Goal: Information Seeking & Learning: Learn about a topic

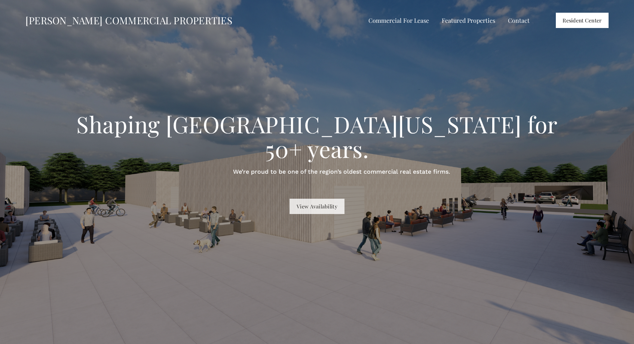
click at [311, 199] on link "View Availability" at bounding box center [316, 206] width 55 height 15
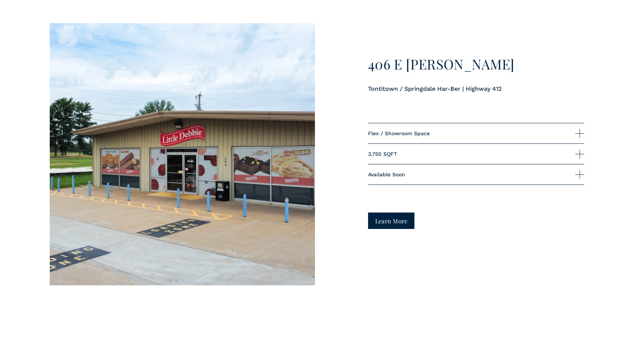
scroll to position [1731, 0]
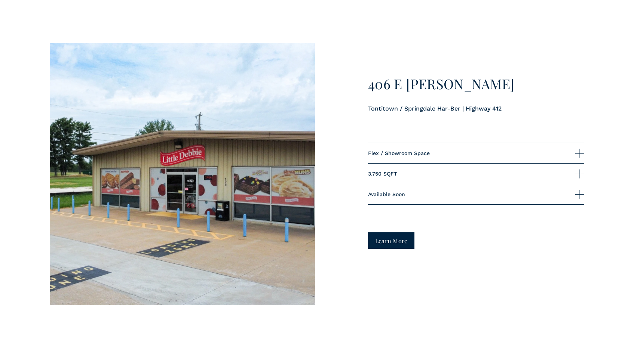
click at [245, 197] on div at bounding box center [182, 174] width 265 height 262
click at [397, 249] on link "Learn More" at bounding box center [391, 241] width 47 height 16
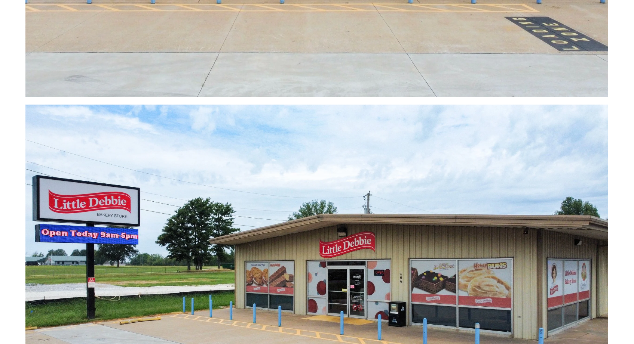
scroll to position [111, 0]
